Goal: Task Accomplishment & Management: Use online tool/utility

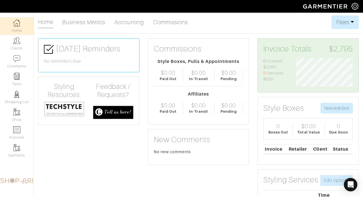
scroll to position [28, 65]
click at [6, 51] on link "Clients" at bounding box center [17, 44] width 34 height 18
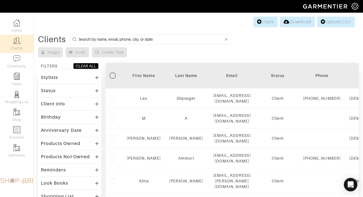
click at [145, 38] on input at bounding box center [151, 39] width 145 height 7
type input "schwerin"
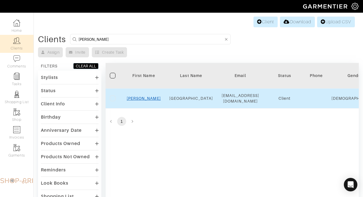
click at [145, 97] on link "Andy" at bounding box center [144, 98] width 34 height 5
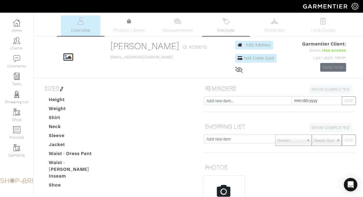
click at [234, 28] on span "Invoices" at bounding box center [225, 30] width 17 height 7
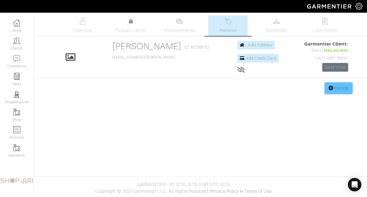
click at [338, 87] on link "Invoice" at bounding box center [338, 88] width 27 height 11
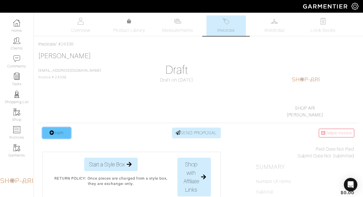
click at [60, 131] on link "Item" at bounding box center [57, 133] width 28 height 11
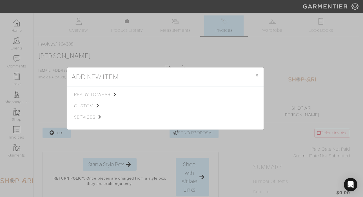
click at [93, 116] on span "services" at bounding box center [102, 117] width 57 height 7
click at [157, 117] on link "Miscellaneous" at bounding box center [152, 117] width 27 height 5
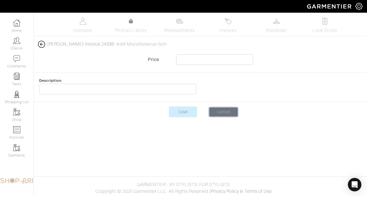
click at [228, 109] on link "Cancel" at bounding box center [224, 112] width 28 height 9
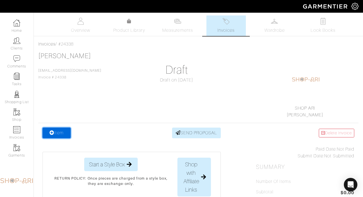
click at [59, 132] on link "Item" at bounding box center [57, 133] width 28 height 11
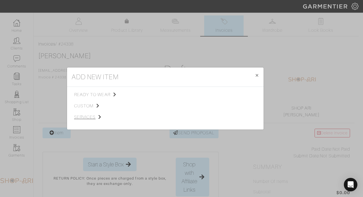
click at [90, 119] on span "services" at bounding box center [102, 117] width 57 height 7
click at [151, 93] on span "Styling Service" at bounding box center [153, 94] width 28 height 5
click at [222, 94] on link "Styling Service" at bounding box center [214, 94] width 28 height 5
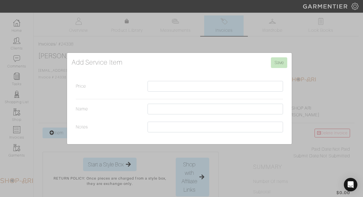
click at [187, 26] on div "Add Service Item Save Price Name Notes" at bounding box center [181, 98] width 363 height 197
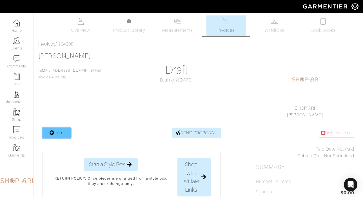
click at [57, 132] on link "Item" at bounding box center [57, 133] width 28 height 11
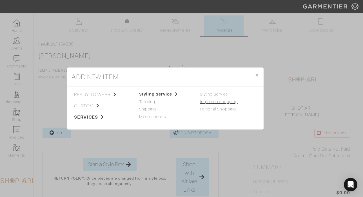
click at [214, 104] on link "In-person shopping" at bounding box center [219, 102] width 38 height 5
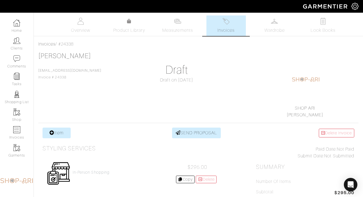
click at [95, 169] on div "In-person shopping $295.00 Copy [GEOGRAPHIC_DATA]" at bounding box center [132, 174] width 178 height 32
click at [95, 173] on h4 "In-person shopping" at bounding box center [91, 172] width 37 height 5
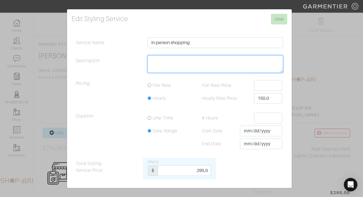
click at [172, 59] on textarea "Description" at bounding box center [215, 63] width 135 height 17
type textarea "1.5"
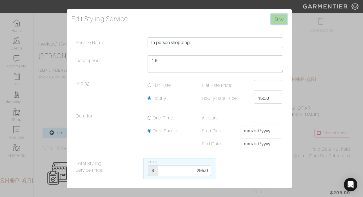
click at [276, 20] on input "Save" at bounding box center [279, 19] width 16 height 11
